Goal: Register for event/course

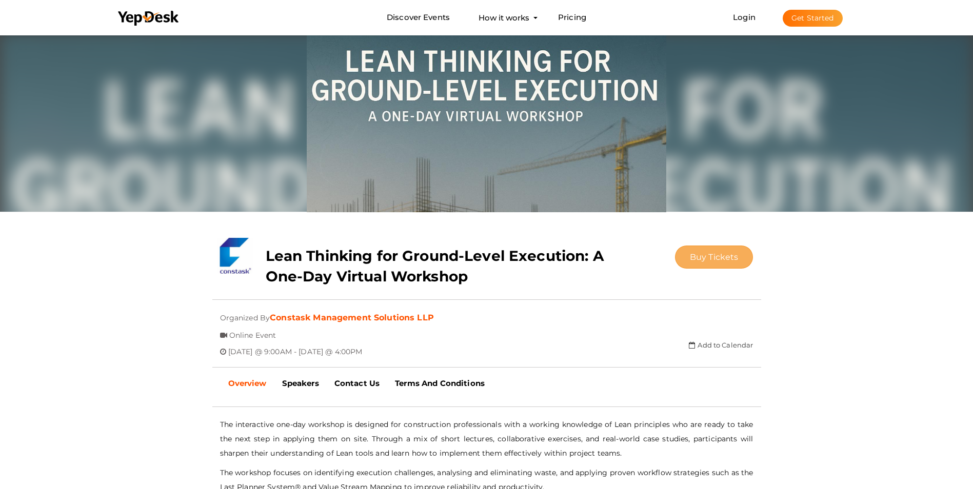
click at [742, 258] on button "Buy Tickets" at bounding box center [714, 257] width 78 height 23
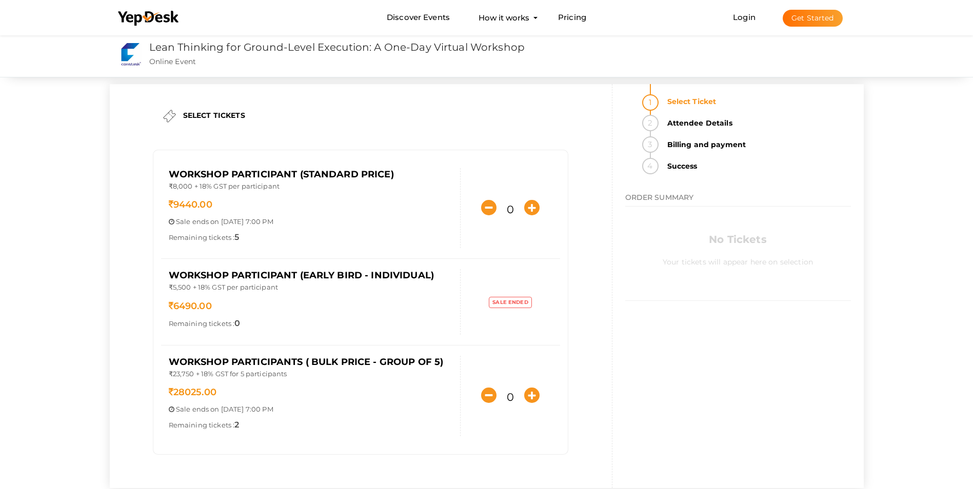
drag, startPoint x: 220, startPoint y: 206, endPoint x: 159, endPoint y: 204, distance: 61.1
click at [159, 204] on div "Workshop Participant (Standard Price) ₹8,000 + 18% GST per participant 9440.00 …" at bounding box center [360, 302] width 415 height 304
click at [356, 196] on div "Workshop Participant (Standard Price) ₹8,000 + 18% GST per participant 9440.00 …" at bounding box center [310, 208] width 299 height 80
click at [532, 207] on icon "button" at bounding box center [531, 207] width 15 height 15
type input "1"
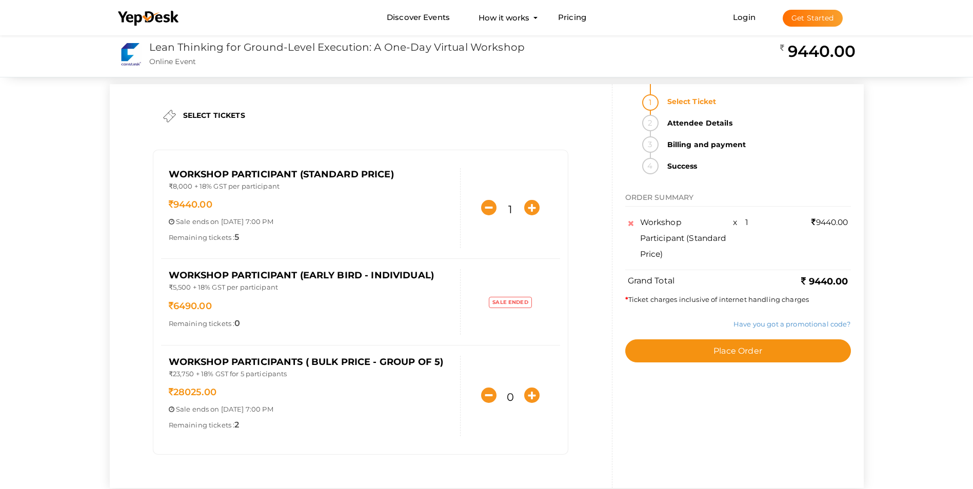
drag, startPoint x: 792, startPoint y: 280, endPoint x: 848, endPoint y: 283, distance: 55.9
click at [848, 283] on div "Grand Total 9440.00" at bounding box center [738, 282] width 226 height 14
drag, startPoint x: 219, startPoint y: 389, endPoint x: 160, endPoint y: 393, distance: 59.6
click at [160, 392] on div "Workshop Participant (Standard Price) ₹8,000 + 18% GST per participant 9440.00 …" at bounding box center [360, 302] width 415 height 304
